Goal: Navigation & Orientation: Understand site structure

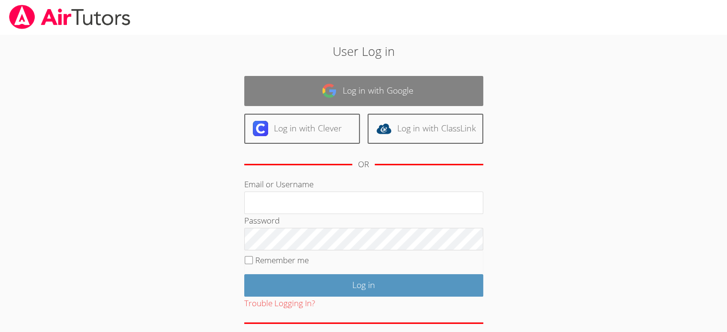
click at [335, 91] on img at bounding box center [328, 90] width 15 height 15
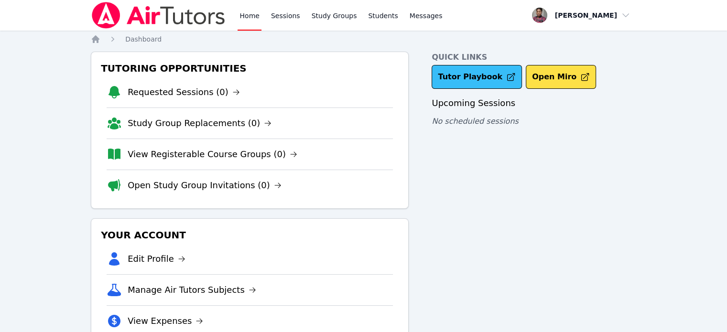
click at [467, 75] on link "Tutor Playbook" at bounding box center [476, 77] width 90 height 24
click at [292, 17] on link "Sessions" at bounding box center [285, 15] width 33 height 31
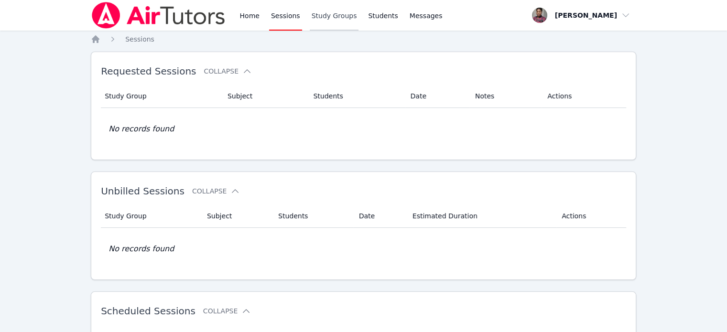
click at [322, 16] on link "Study Groups" at bounding box center [334, 15] width 49 height 31
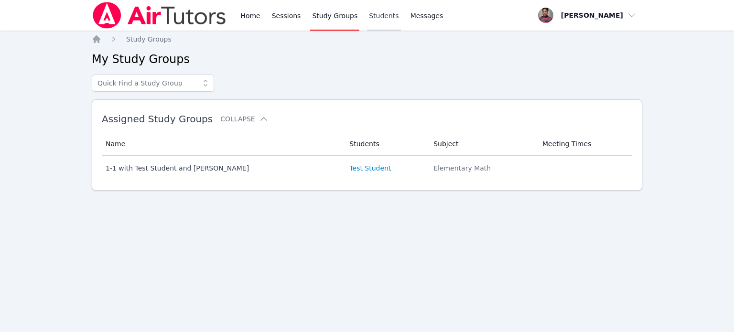
click at [379, 18] on link "Students" at bounding box center [383, 15] width 33 height 31
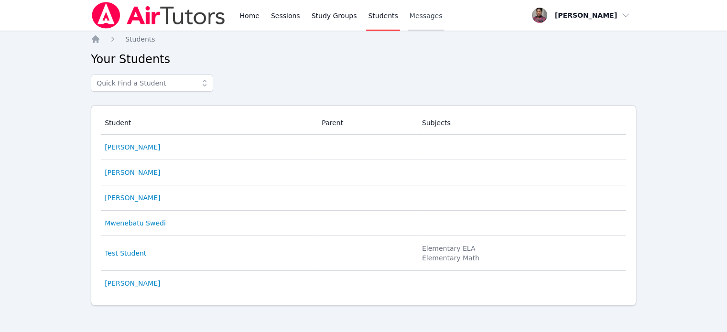
click at [409, 17] on span "Messages" at bounding box center [425, 16] width 33 height 10
